Goal: Communication & Community: Answer question/provide support

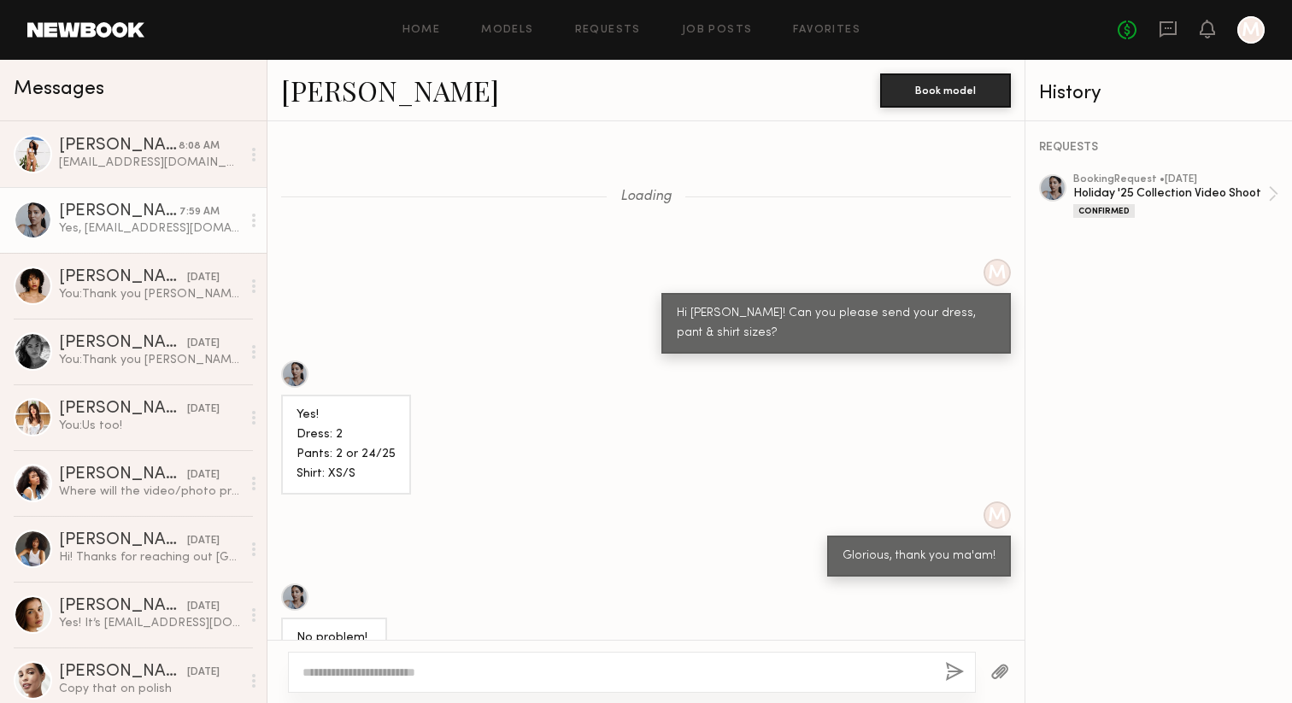
scroll to position [736, 0]
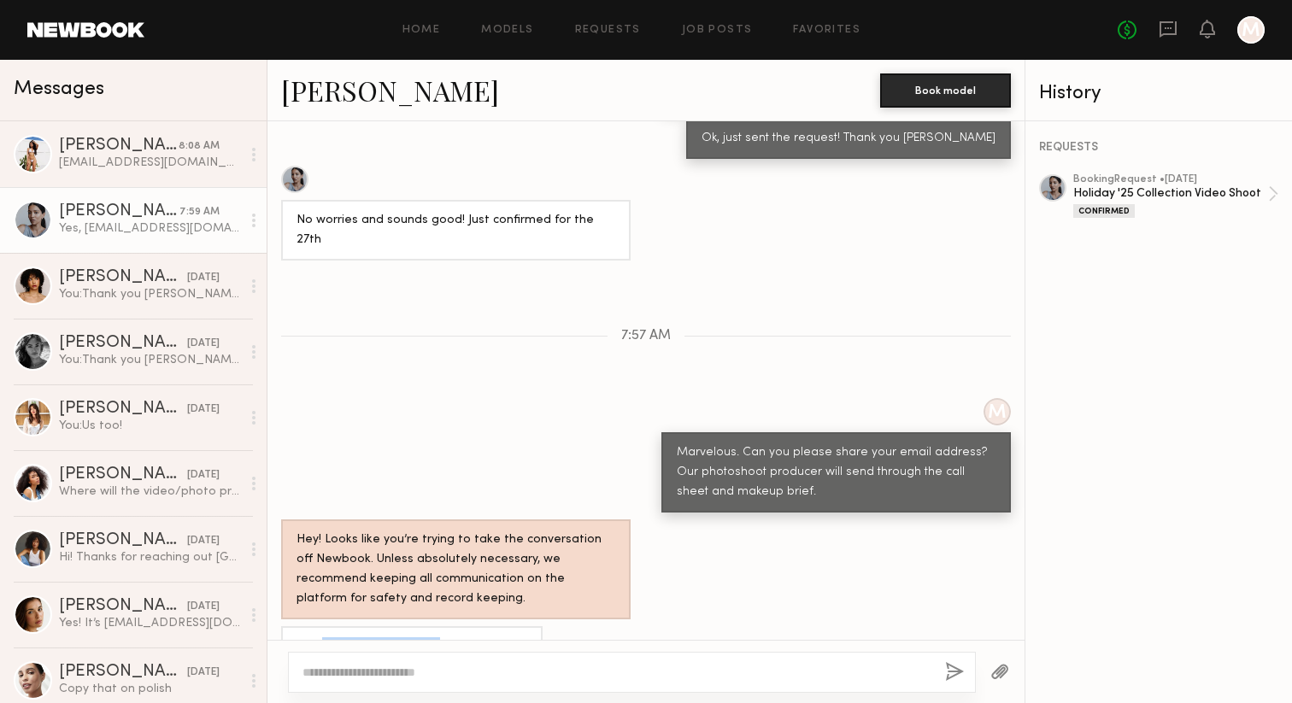
drag, startPoint x: 321, startPoint y: 605, endPoint x: 442, endPoint y: 605, distance: 120.5
click at [442, 626] on div "Yes, [EMAIL_ADDRESS][DOMAIN_NAME]" at bounding box center [411, 646] width 261 height 41
copy div "[EMAIL_ADDRESS][DOMAIN_NAME]"
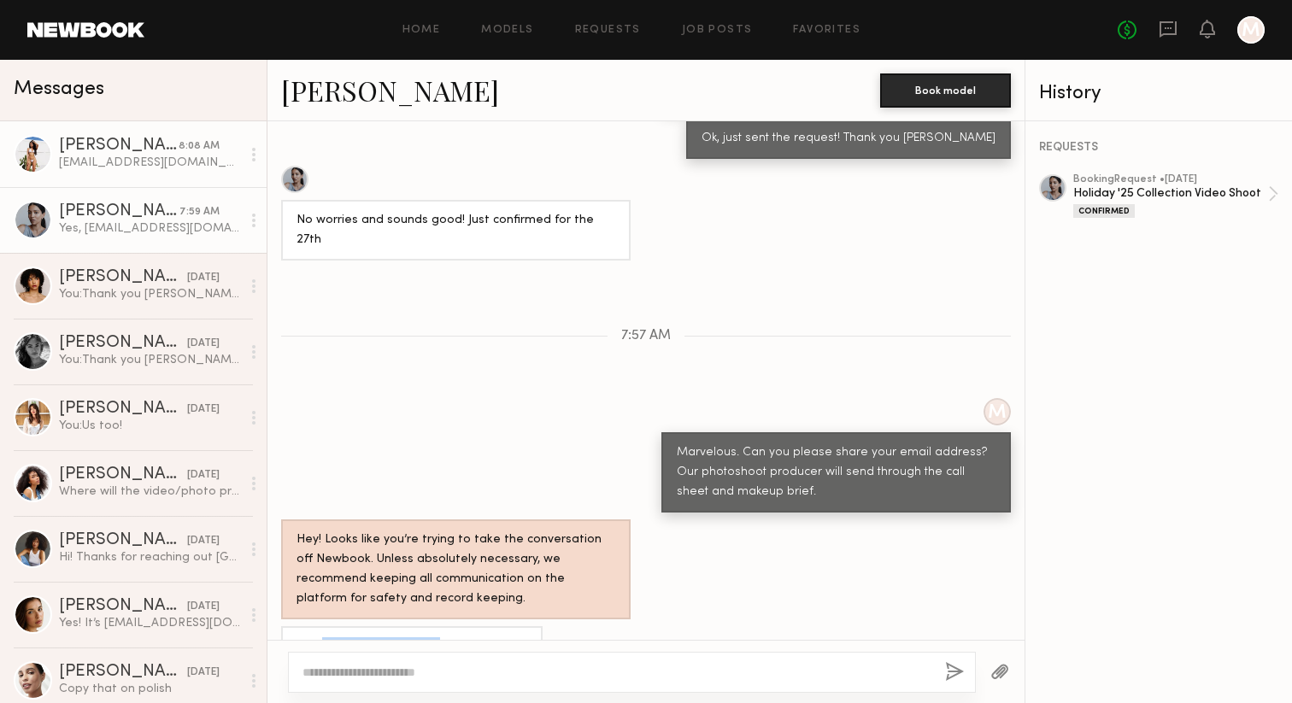
click at [100, 179] on link "[PERSON_NAME] 8:08 AM [EMAIL_ADDRESS][DOMAIN_NAME]" at bounding box center [133, 154] width 267 height 66
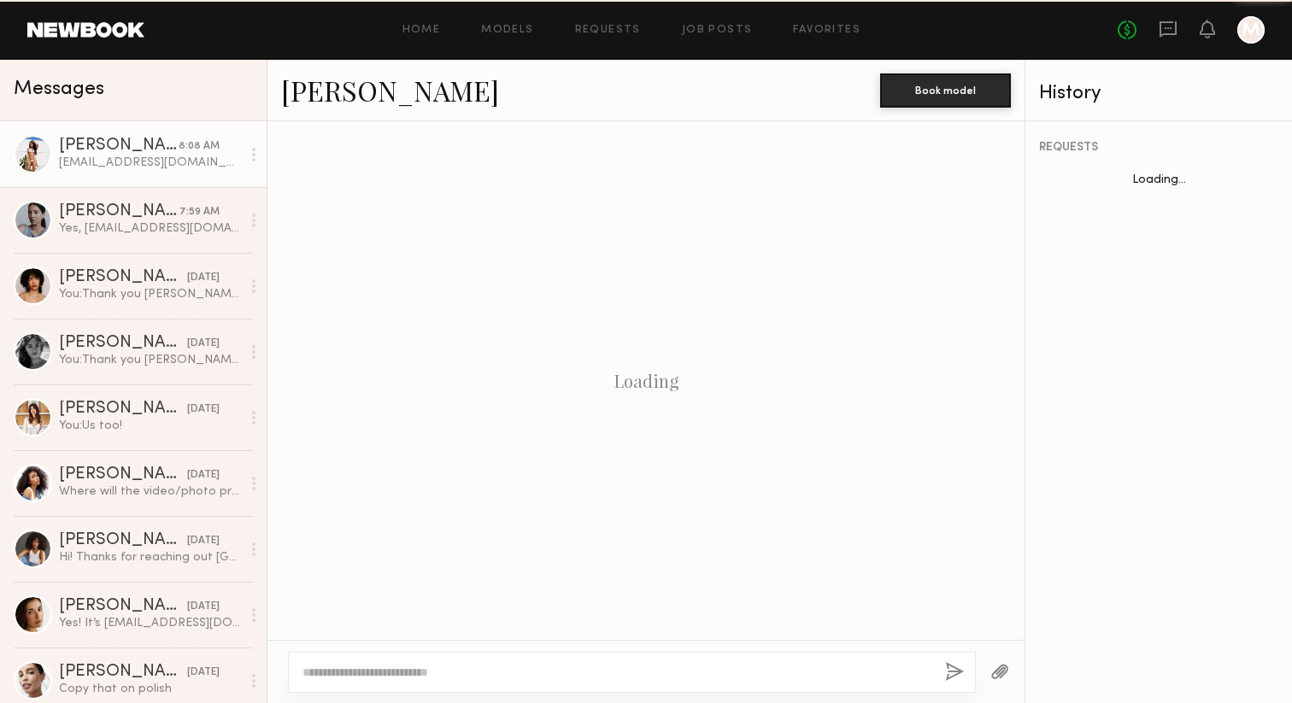
scroll to position [730, 0]
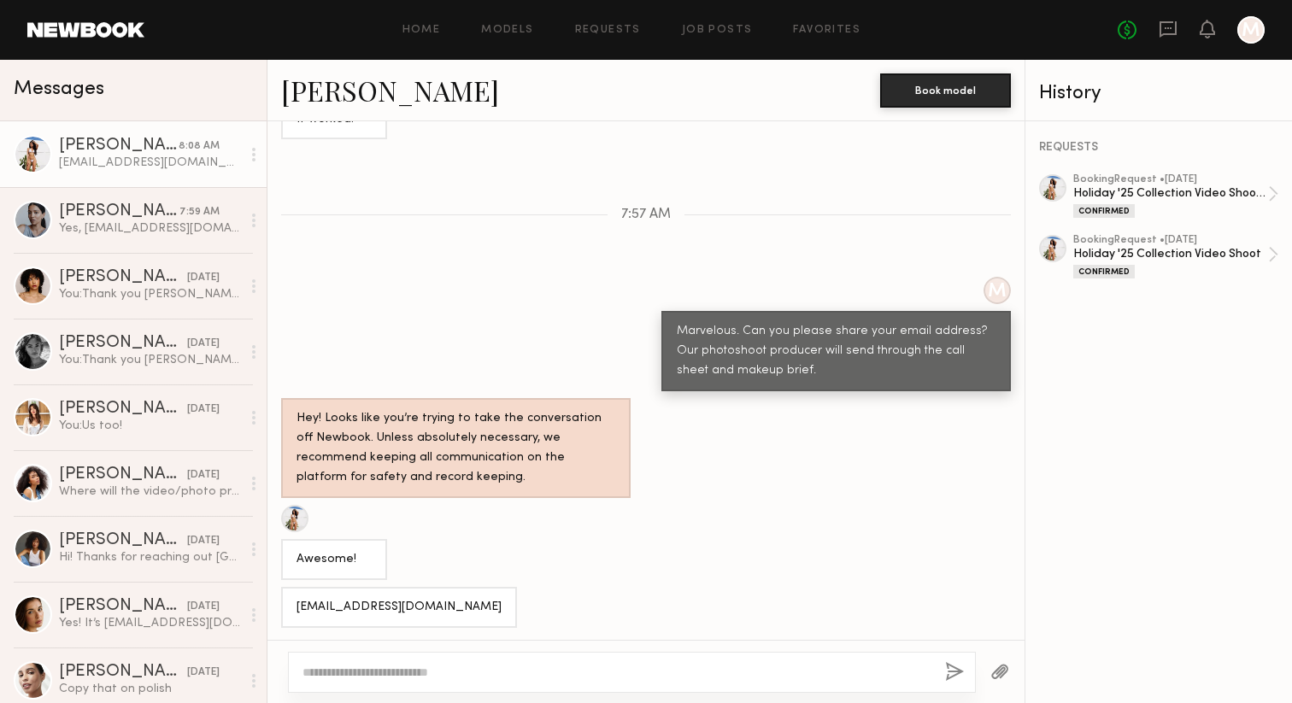
drag, startPoint x: 489, startPoint y: 601, endPoint x: 284, endPoint y: 601, distance: 204.2
click at [284, 601] on div "[EMAIL_ADDRESS][DOMAIN_NAME]" at bounding box center [399, 607] width 236 height 41
copy div "[EMAIL_ADDRESS][DOMAIN_NAME]"
click at [390, 279] on div "M Marvelous. Can you please share your email address? Our photoshoot producer w…" at bounding box center [645, 334] width 757 height 114
